Goal: Task Accomplishment & Management: Use online tool/utility

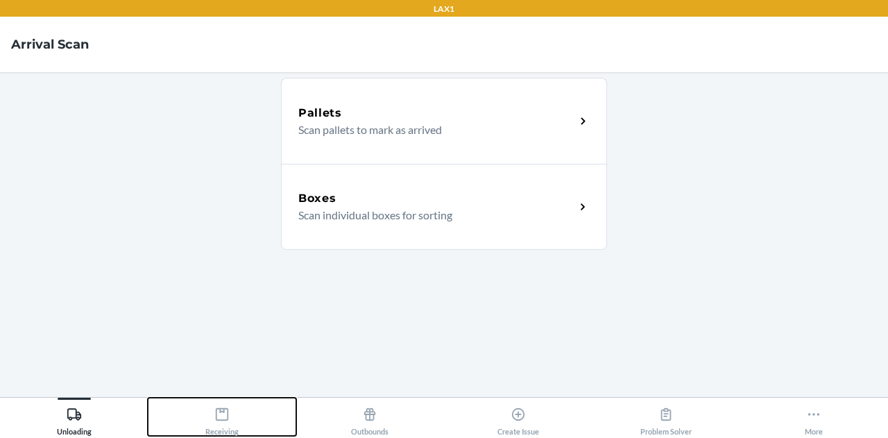
click at [239, 411] on button "Receiving" at bounding box center [222, 416] width 148 height 38
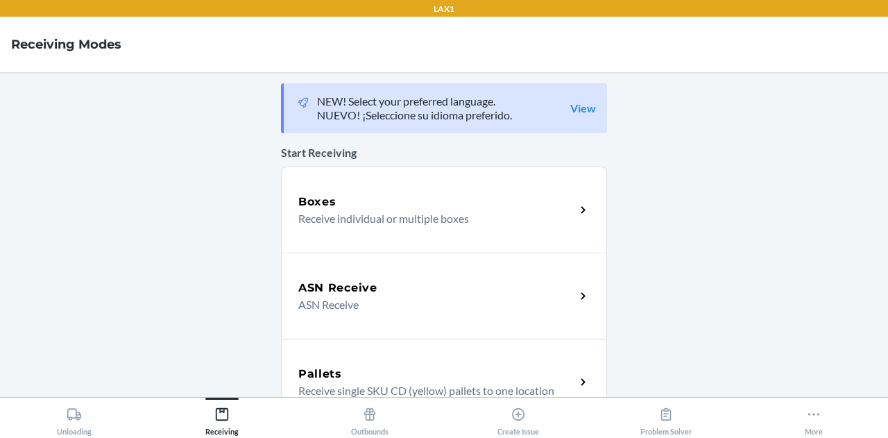
click at [352, 306] on p "ASN Receive" at bounding box center [431, 304] width 266 height 17
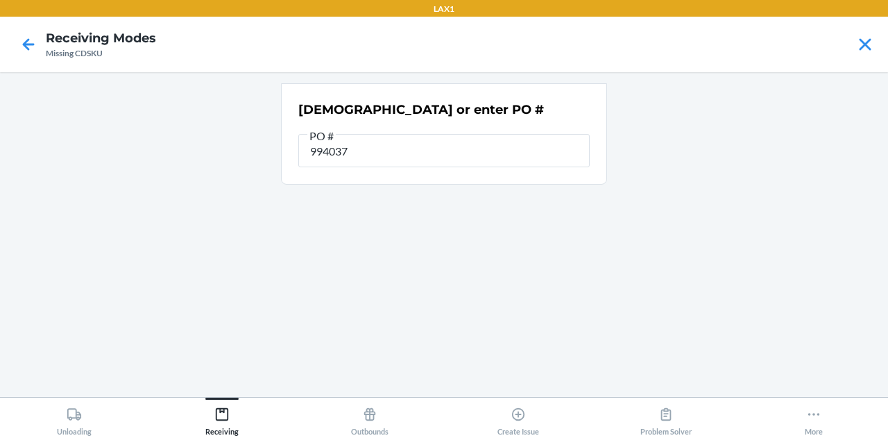
type input "9940376"
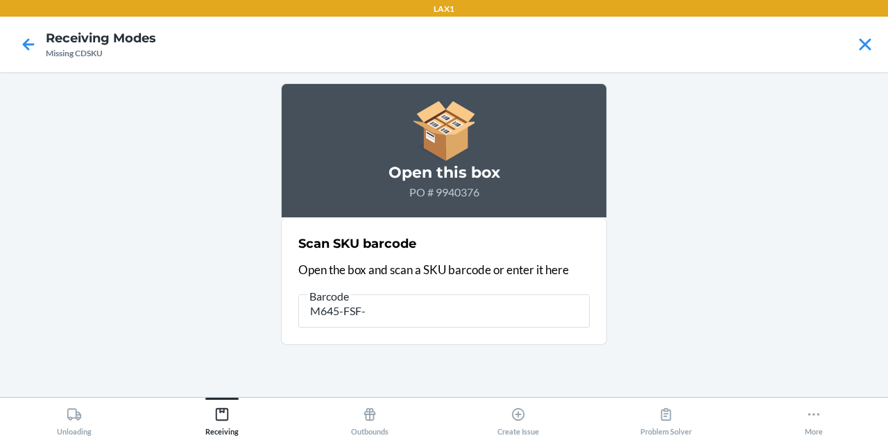
type input "M645-FSF-L"
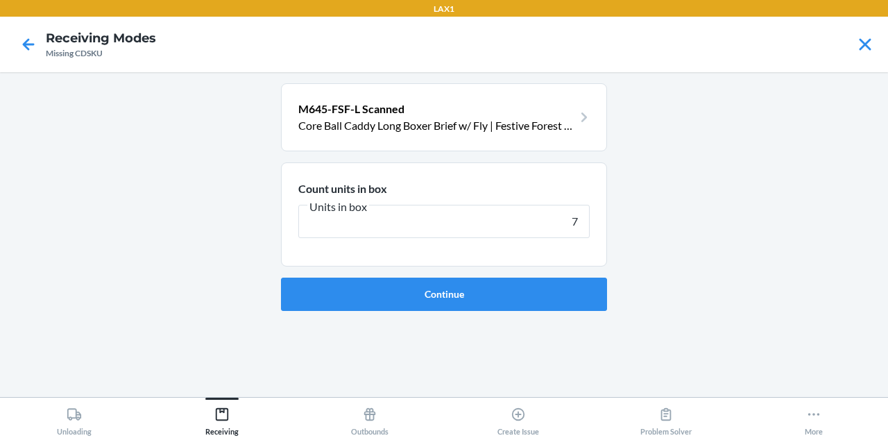
type input "70"
click button "Continue" at bounding box center [444, 293] width 326 height 33
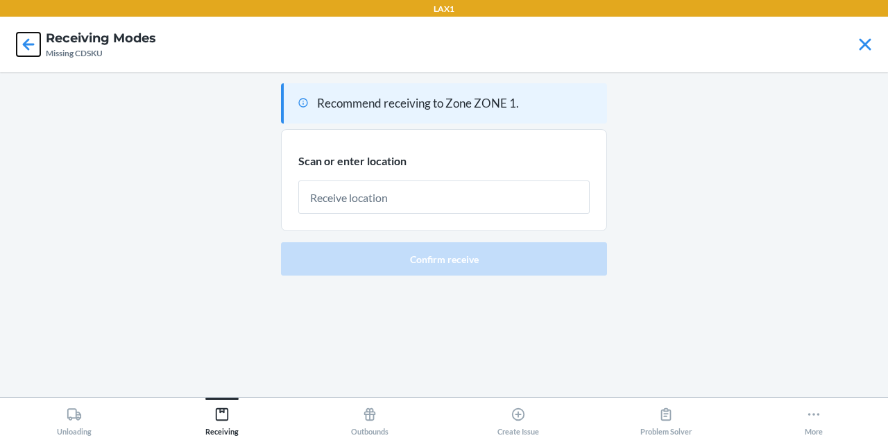
click at [32, 52] on icon at bounding box center [29, 45] width 24 height 24
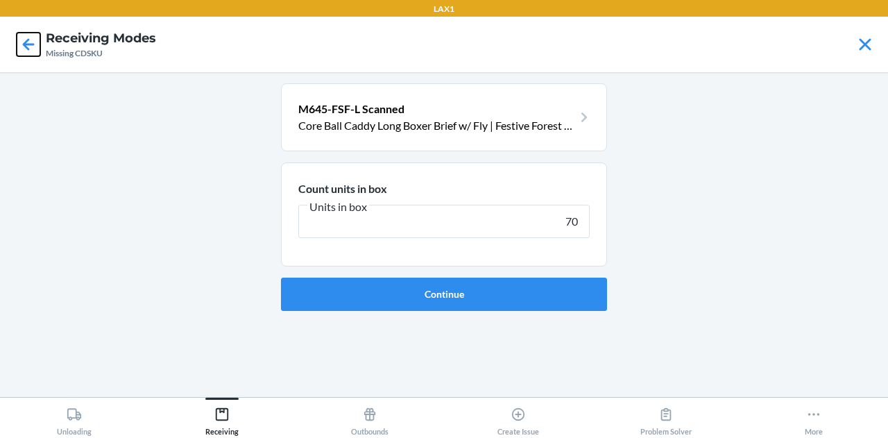
click at [32, 52] on icon at bounding box center [29, 45] width 24 height 24
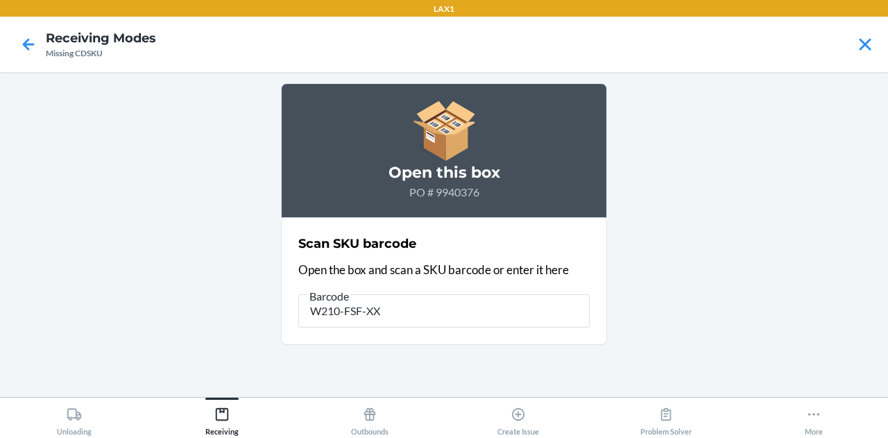
type input "W210-FSF-XXL"
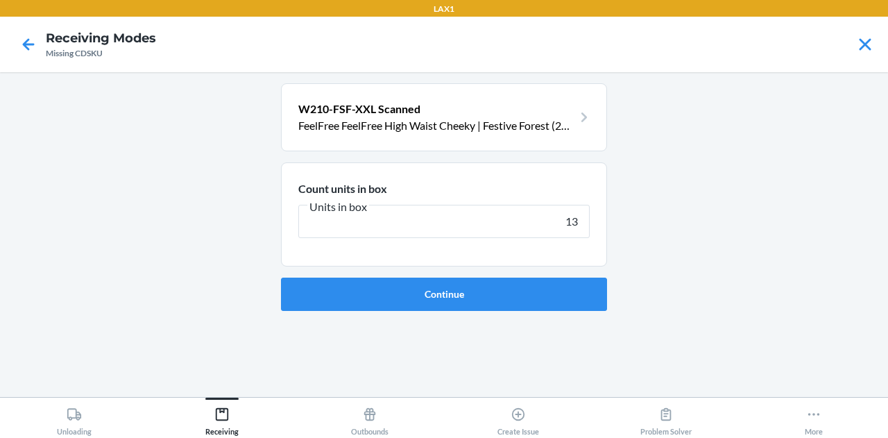
type input "130"
click button "Continue" at bounding box center [444, 293] width 326 height 33
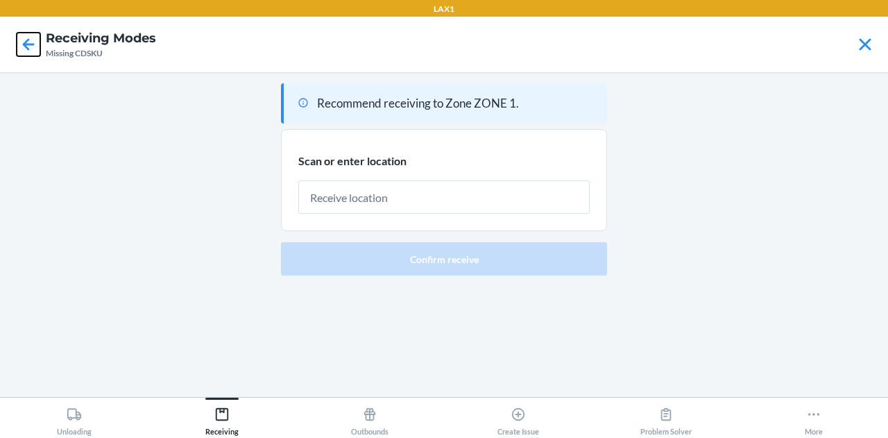
click at [25, 40] on icon at bounding box center [29, 45] width 24 height 24
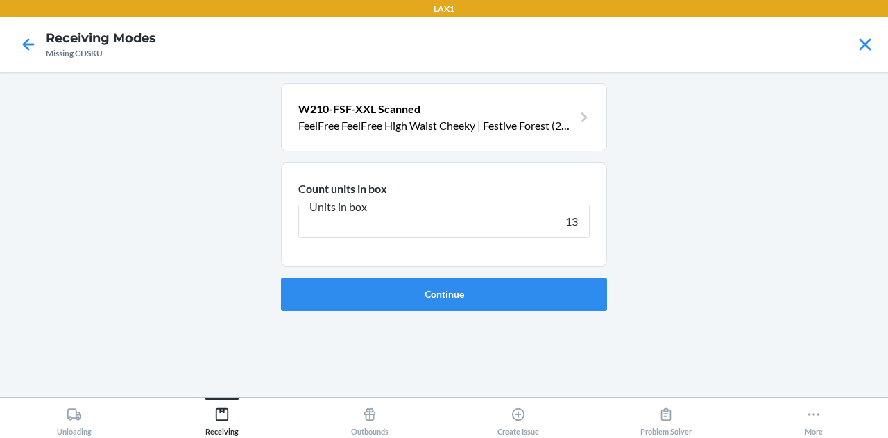
type input "1"
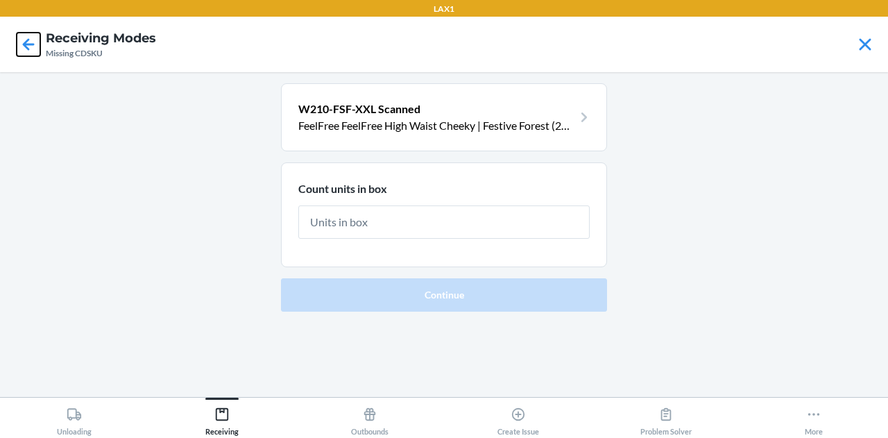
click at [21, 35] on icon at bounding box center [29, 45] width 24 height 24
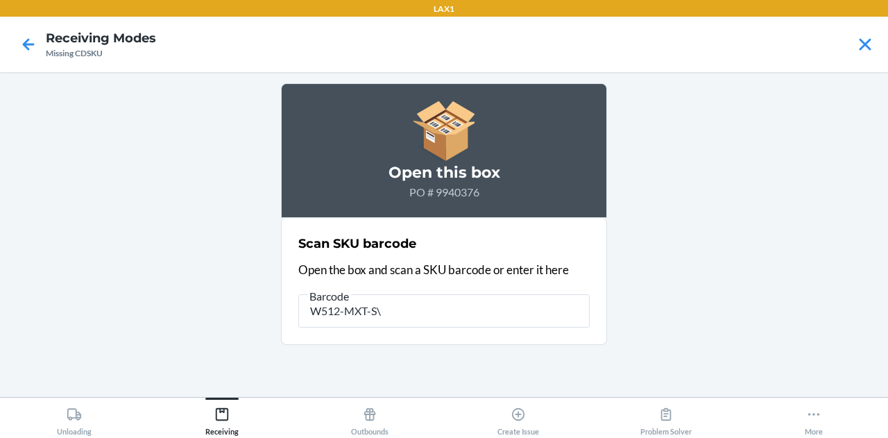
type input "W512-MXT-S"
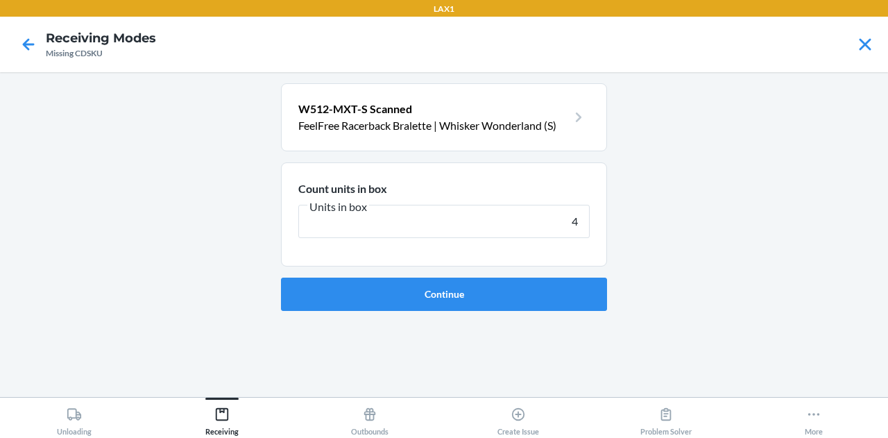
type input "47"
click button "Continue" at bounding box center [444, 293] width 326 height 33
